Goal: Task Accomplishment & Management: Complete application form

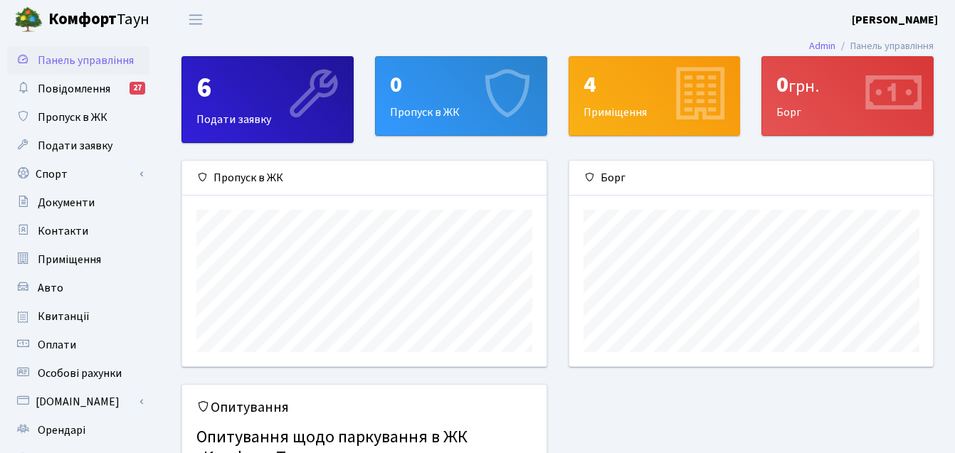
scroll to position [206, 364]
click at [411, 127] on div "0 Пропуск в ЖК" at bounding box center [461, 96] width 171 height 78
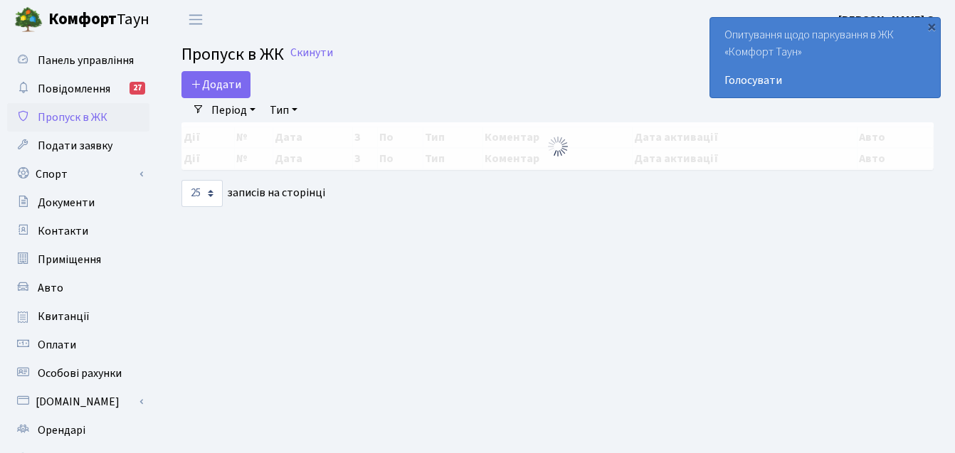
select select "25"
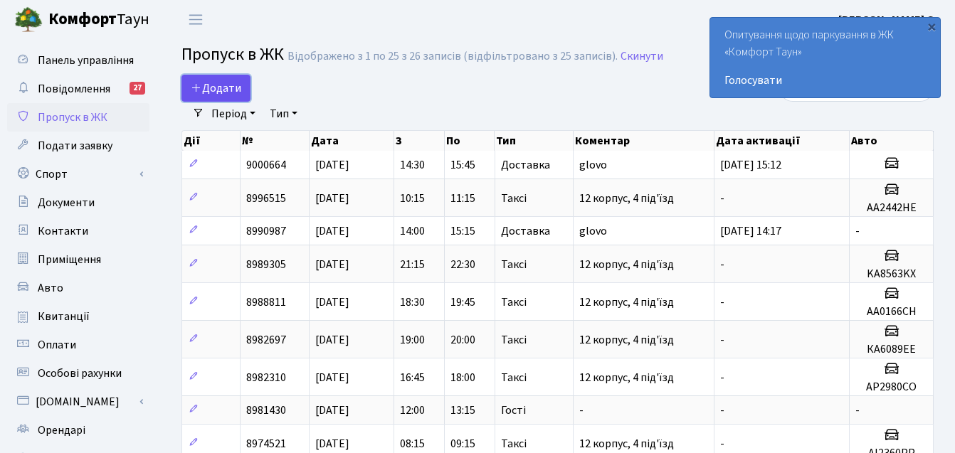
click at [237, 87] on span "Додати" at bounding box center [216, 88] width 51 height 16
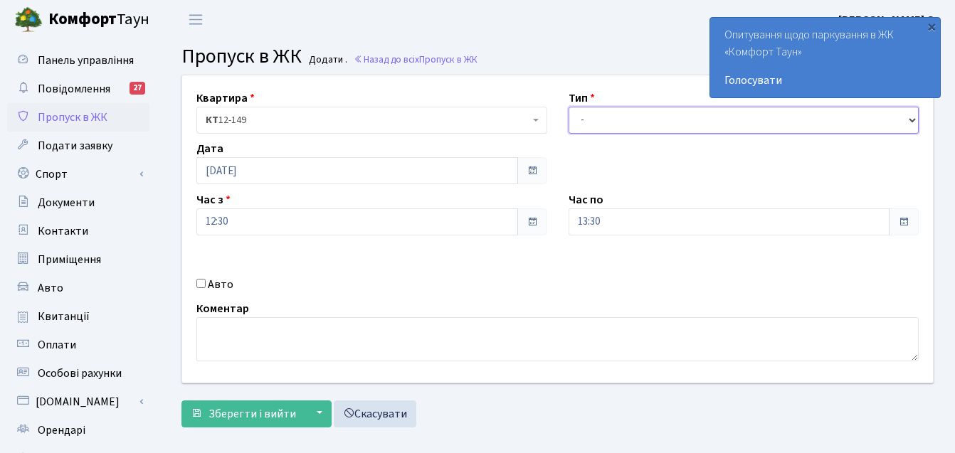
click at [603, 125] on select "- Доставка Таксі Гості Сервіс" at bounding box center [744, 120] width 351 height 27
select select "3"
click at [569, 107] on select "- Доставка Таксі Гості Сервіс" at bounding box center [744, 120] width 351 height 27
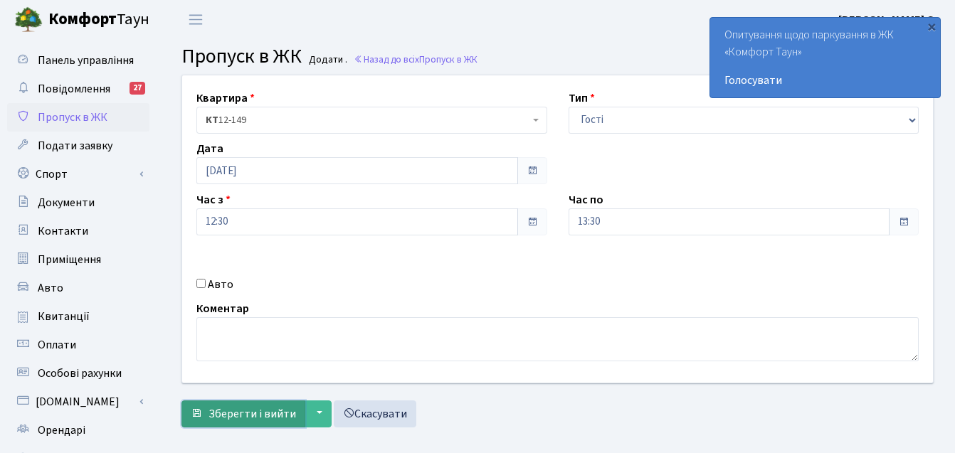
click at [234, 405] on button "Зберегти і вийти" at bounding box center [243, 414] width 124 height 27
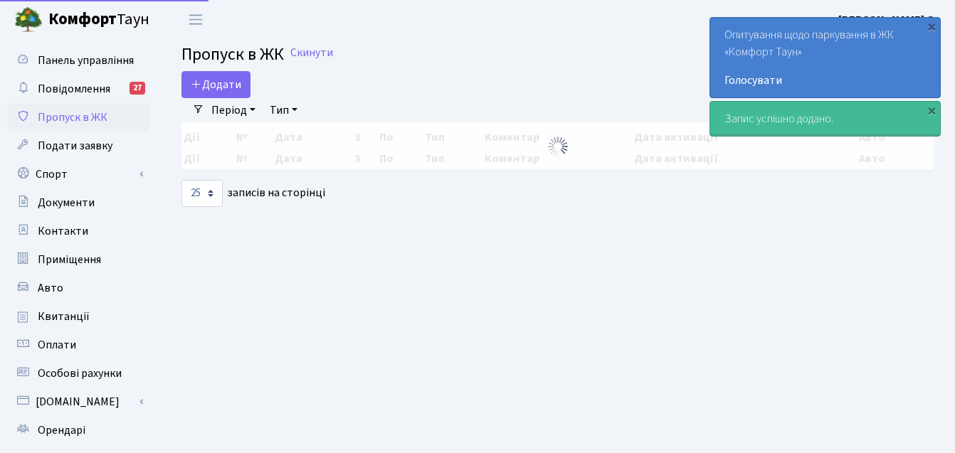
select select "25"
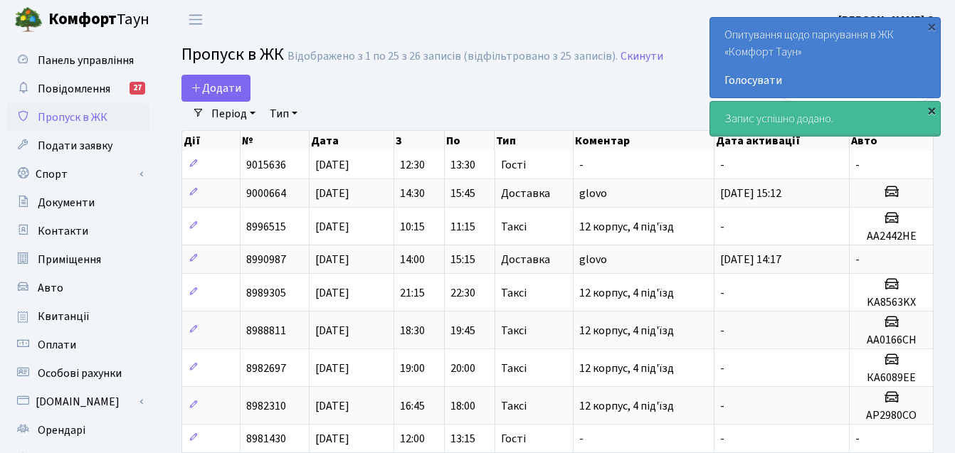
click at [937, 110] on div "×" at bounding box center [931, 110] width 14 height 14
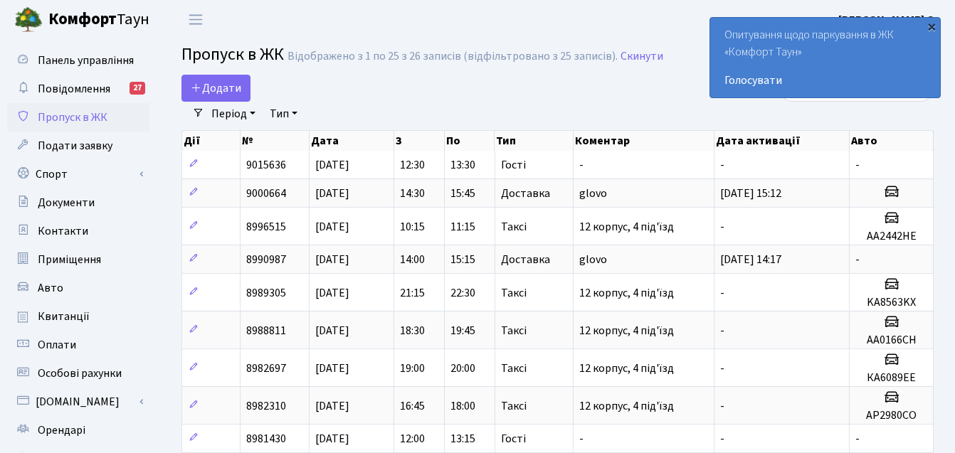
click at [934, 30] on div "×" at bounding box center [931, 26] width 14 height 14
